Goal: Check status: Check status

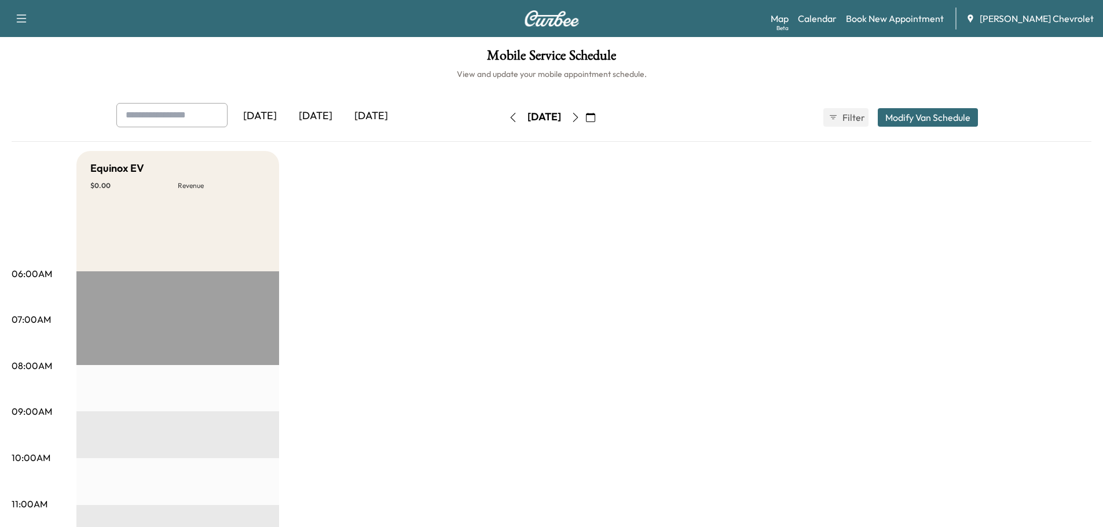
click at [503, 116] on button "button" at bounding box center [513, 117] width 20 height 19
click at [595, 119] on icon "button" at bounding box center [590, 117] width 9 height 9
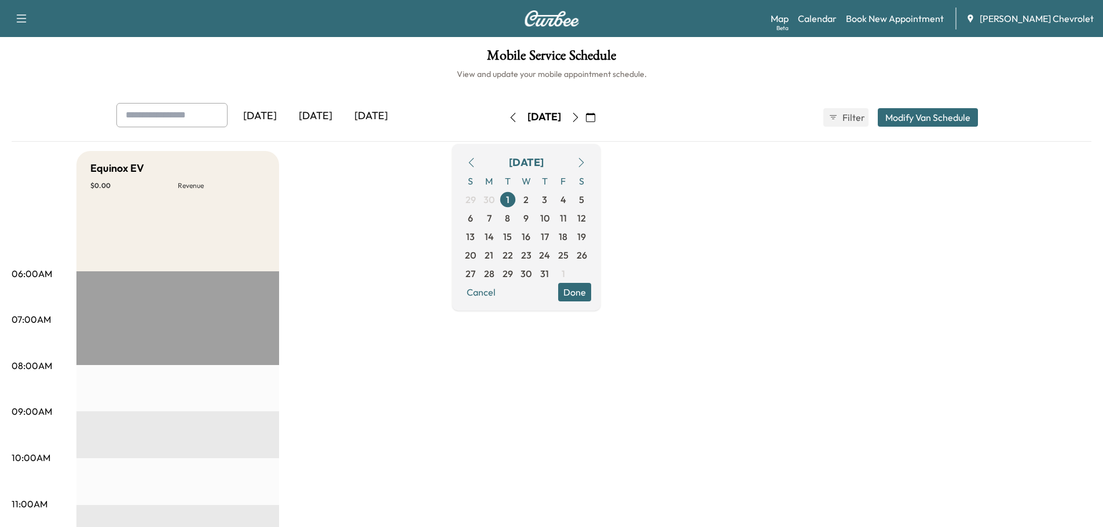
click at [586, 164] on icon "button" at bounding box center [581, 162] width 9 height 9
click at [492, 219] on span "4" at bounding box center [489, 218] width 6 height 14
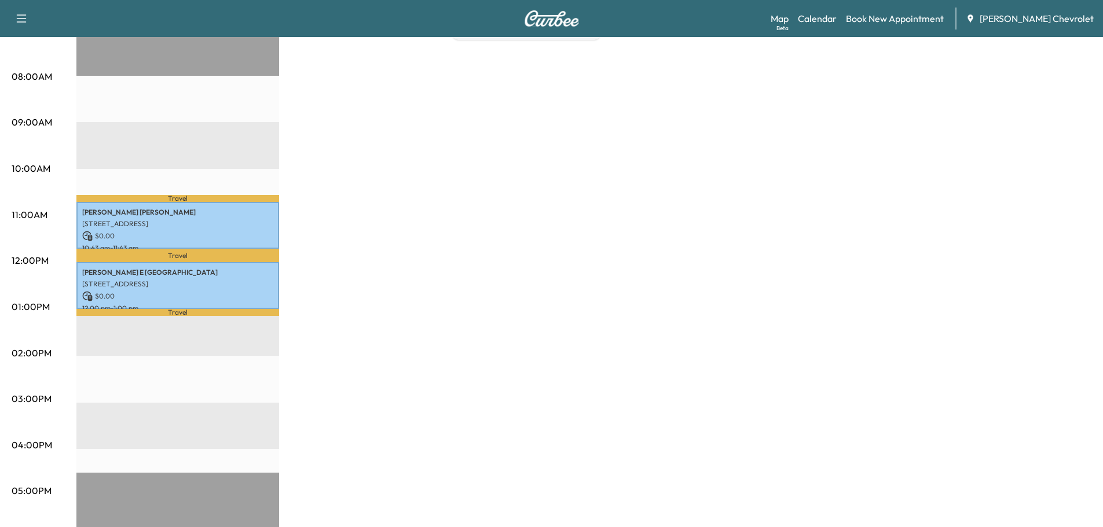
scroll to position [58, 0]
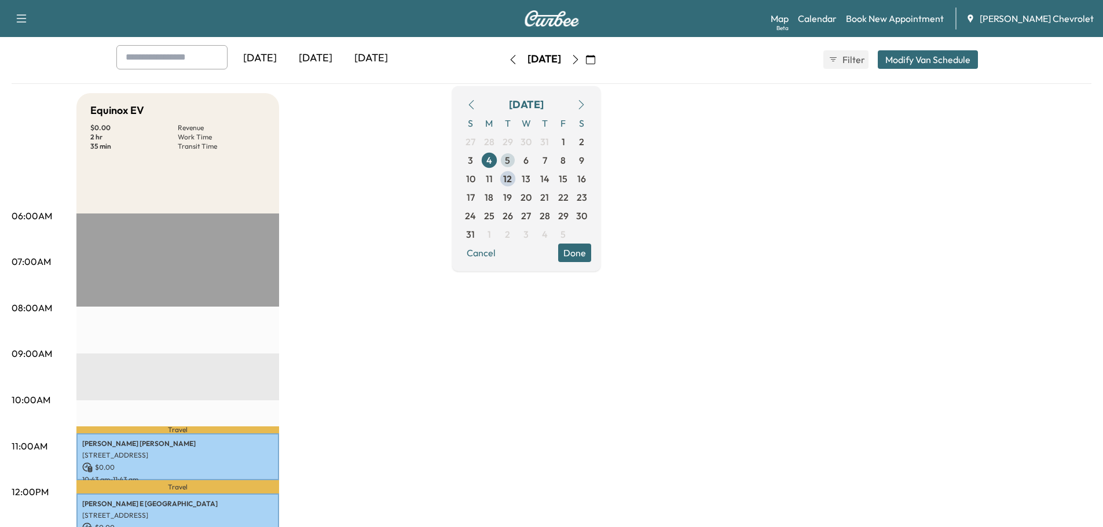
click at [510, 159] on span "5" at bounding box center [507, 160] width 5 height 14
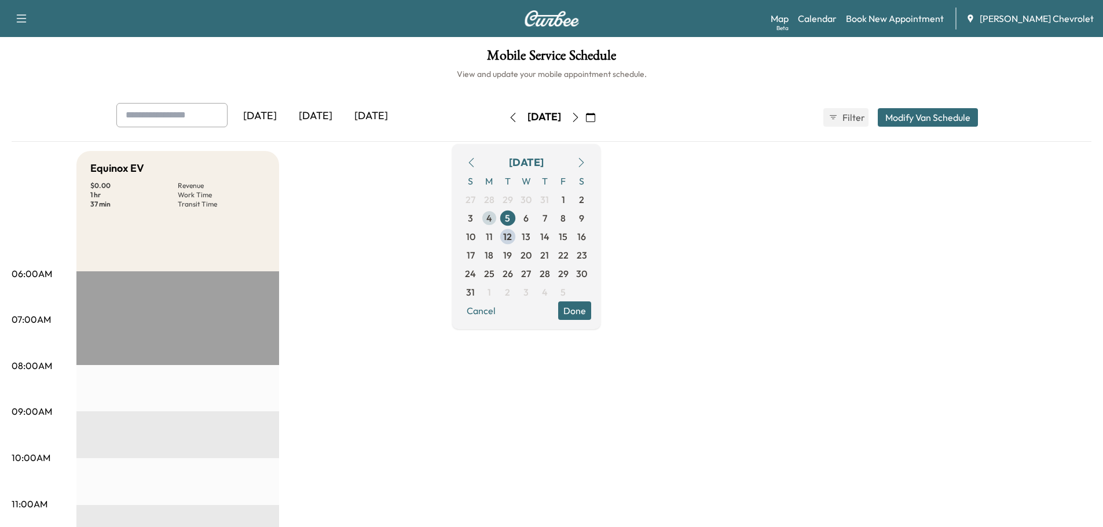
click at [492, 219] on span "4" at bounding box center [489, 218] width 6 height 14
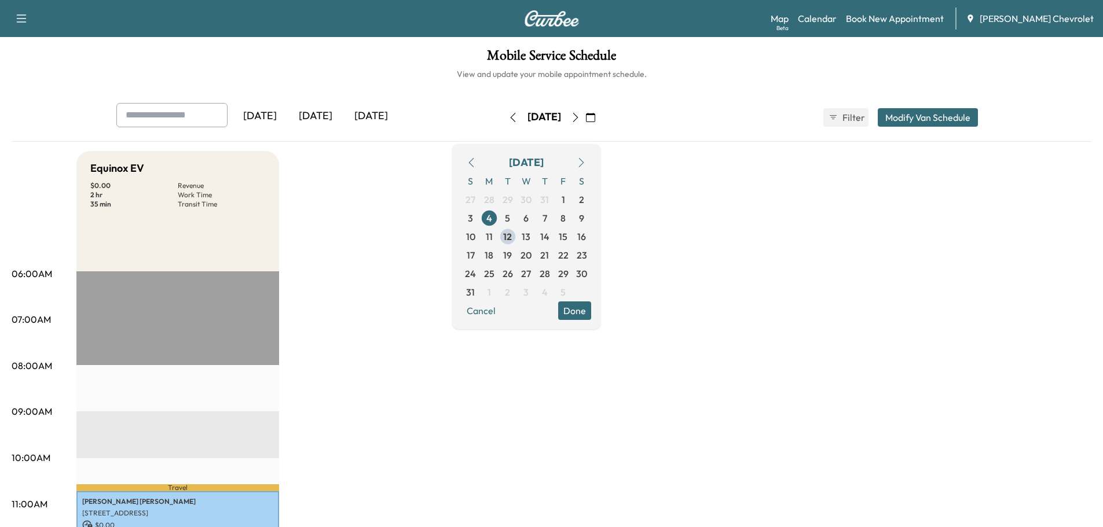
click at [580, 121] on icon "button" at bounding box center [575, 117] width 9 height 9
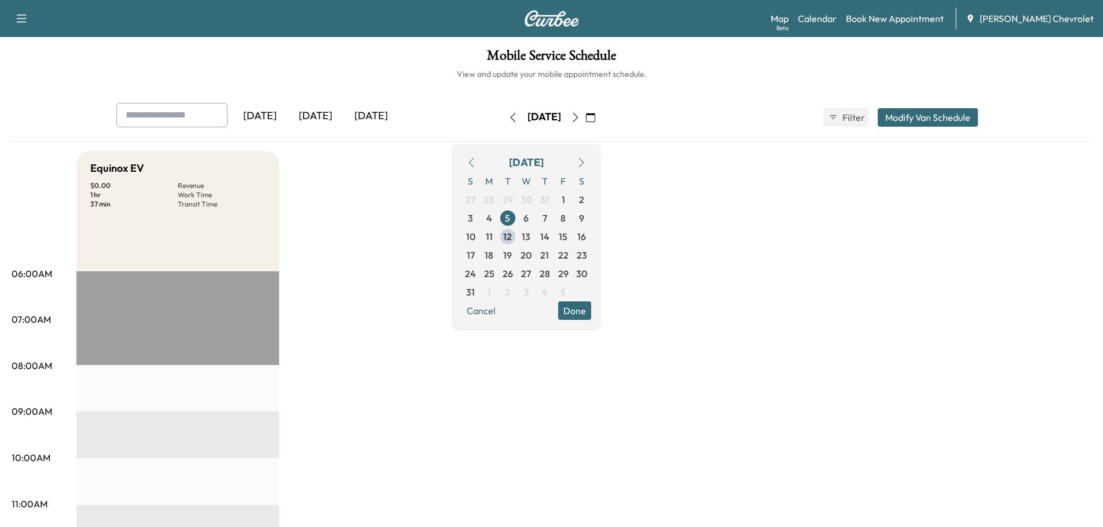
click at [580, 116] on icon "button" at bounding box center [575, 117] width 9 height 9
click at [578, 119] on icon "button" at bounding box center [575, 117] width 5 height 9
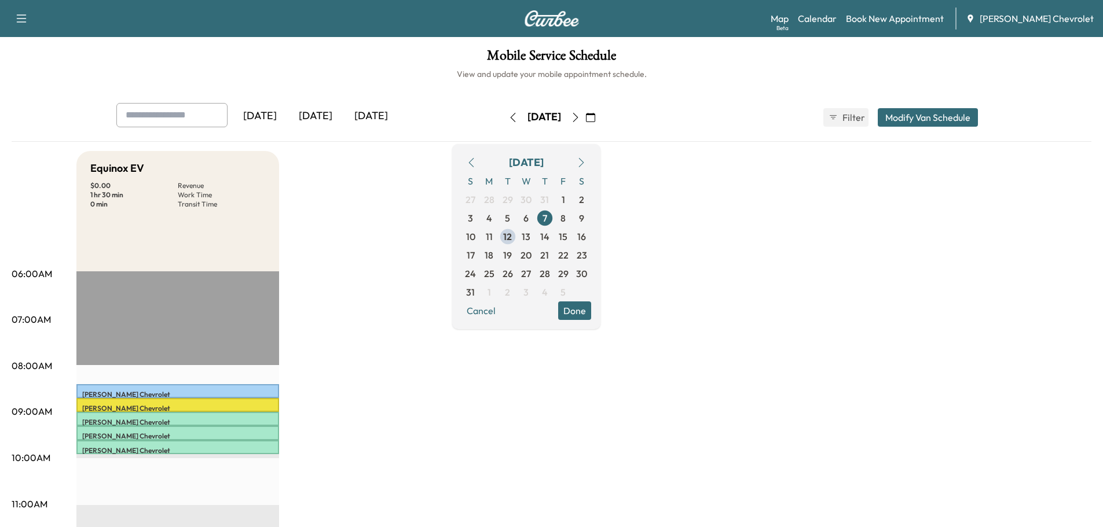
click at [508, 120] on icon "button" at bounding box center [512, 117] width 9 height 9
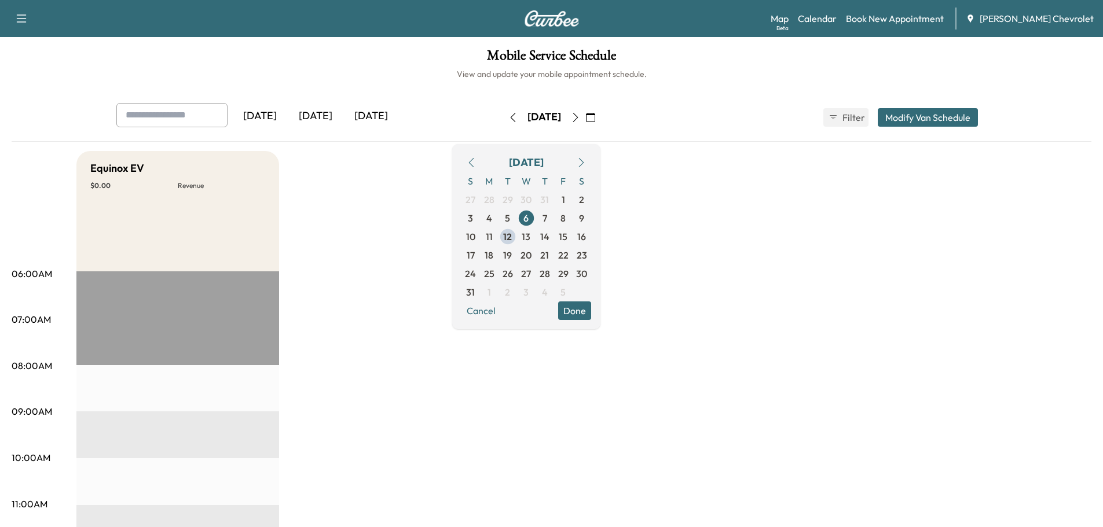
click at [578, 117] on icon "button" at bounding box center [575, 117] width 5 height 9
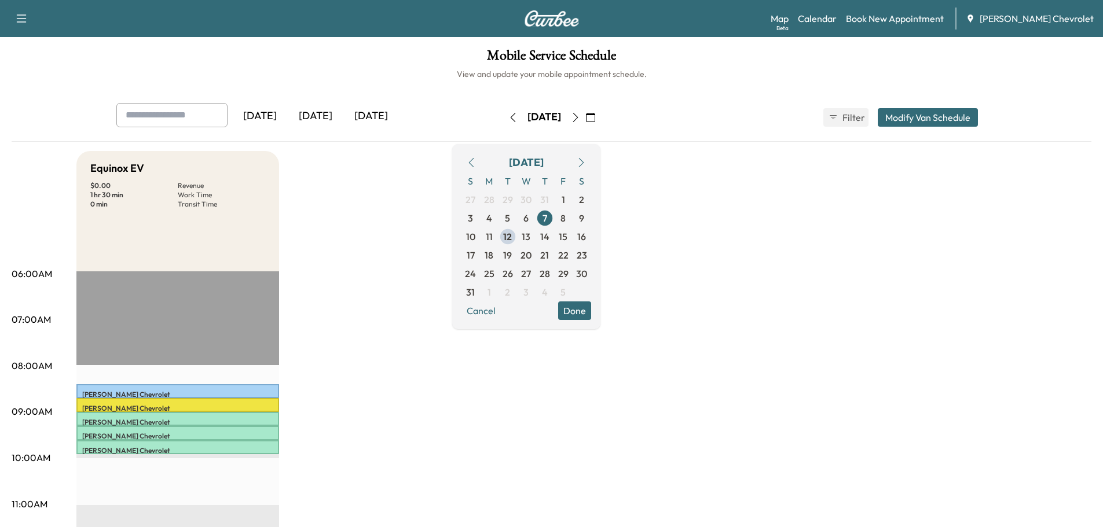
click at [510, 119] on icon "button" at bounding box center [512, 117] width 5 height 9
